Goal: Use online tool/utility: Utilize a website feature to perform a specific function

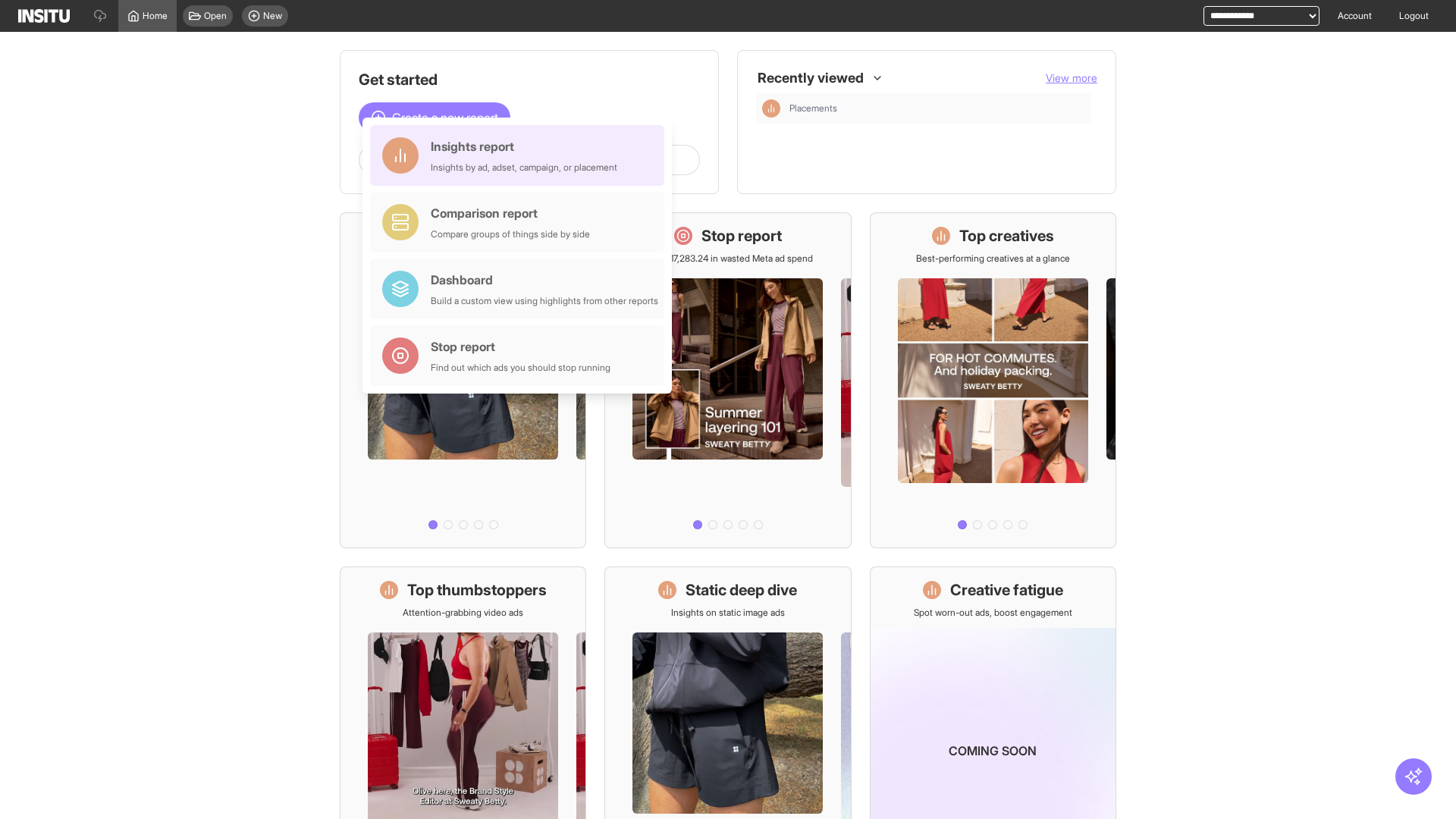
click at [521, 155] on div "Insights report Insights by ad, adset, campaign, or placement" at bounding box center [524, 155] width 186 height 36
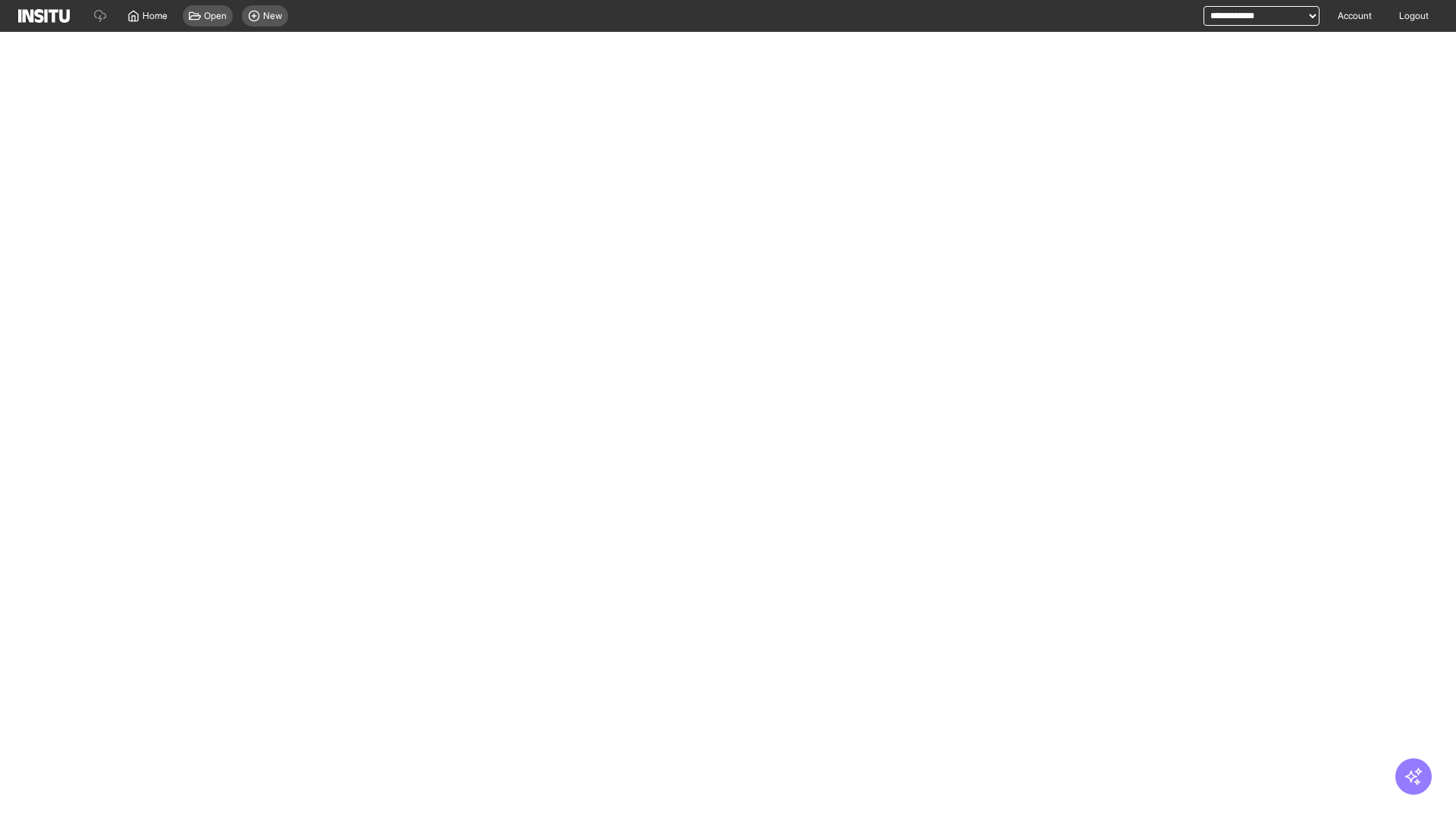
select select "**"
